Goal: Task Accomplishment & Management: Manage account settings

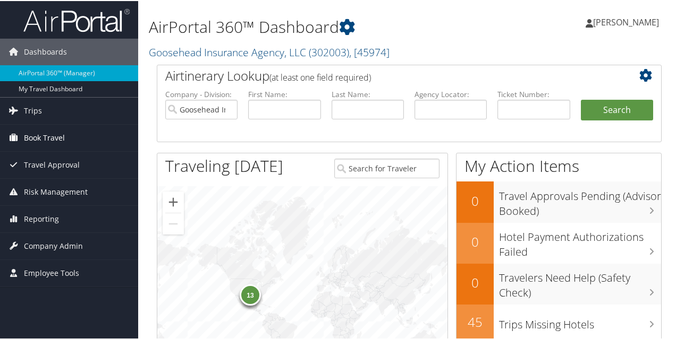
click at [103, 138] on link "Book Travel" at bounding box center [69, 137] width 138 height 27
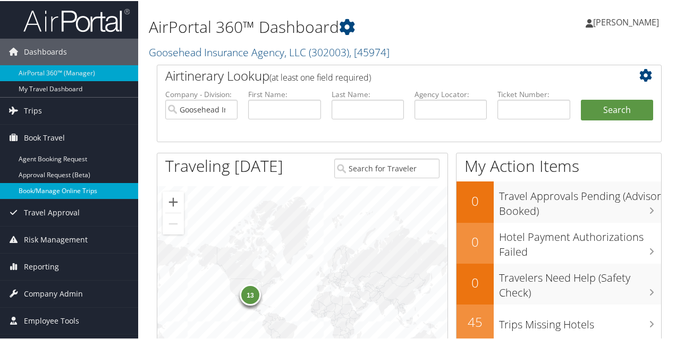
click at [67, 188] on link "Book/Manage Online Trips" at bounding box center [69, 190] width 138 height 16
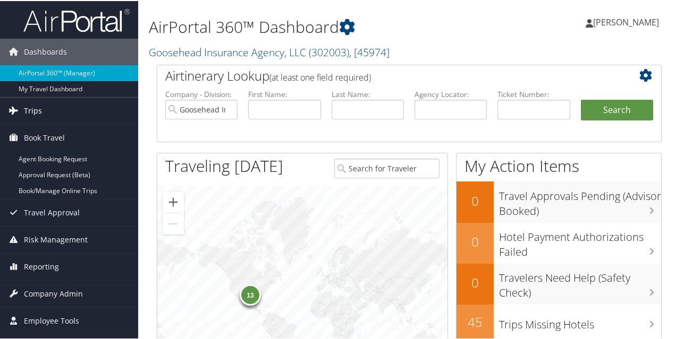
click at [44, 110] on link "Trips" at bounding box center [69, 110] width 138 height 27
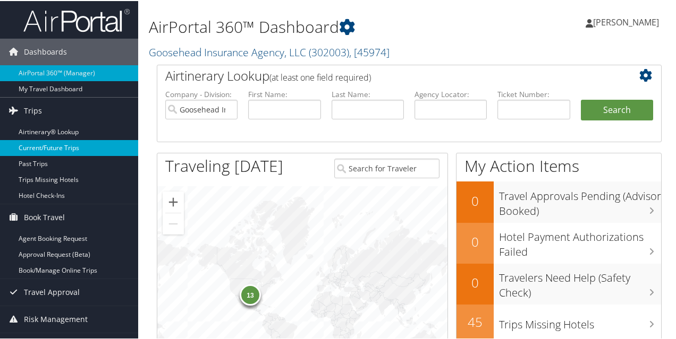
click at [90, 140] on link "Current/Future Trips" at bounding box center [69, 147] width 138 height 16
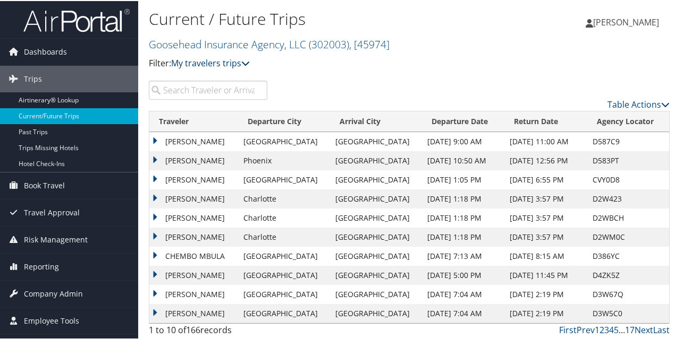
click at [220, 64] on link "My travelers trips" at bounding box center [210, 62] width 79 height 12
click at [217, 72] on link "My trips" at bounding box center [244, 79] width 140 height 18
